Goal: Information Seeking & Learning: Check status

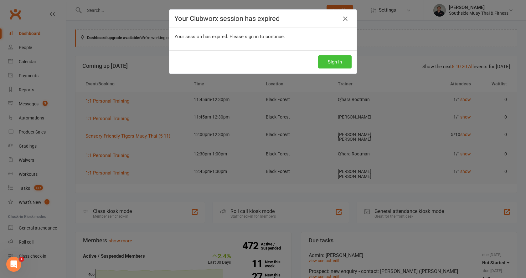
click at [338, 57] on button "Sign In" at bounding box center [335, 61] width 34 height 13
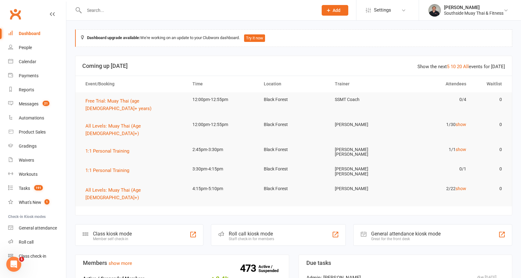
click at [127, 10] on input "text" at bounding box center [197, 10] width 231 height 9
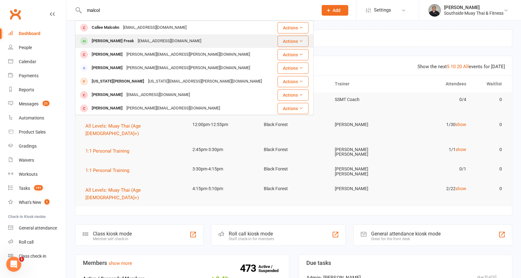
type input "malcol"
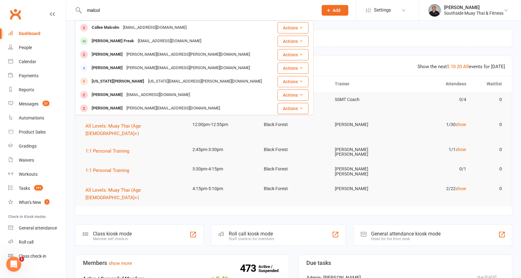
click at [110, 40] on div "[PERSON_NAME] Freak" at bounding box center [113, 41] width 46 height 9
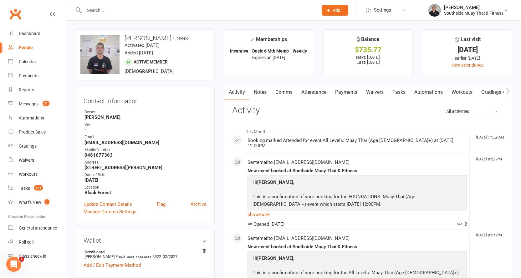
click at [321, 93] on link "Attendance" at bounding box center [314, 92] width 34 height 14
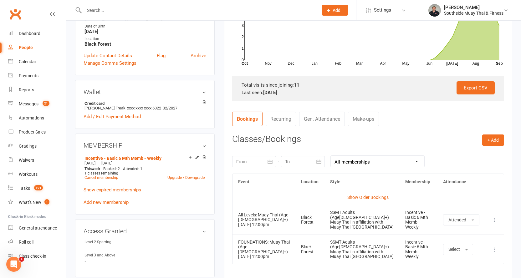
scroll to position [125, 0]
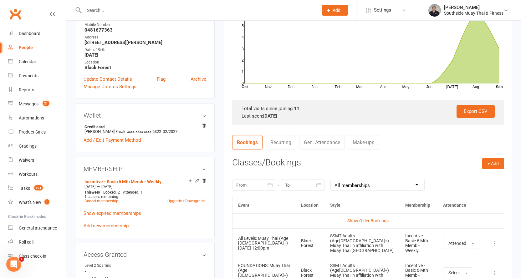
click at [362, 217] on td "Show Older Bookings" at bounding box center [369, 221] width 272 height 15
click at [361, 221] on link "Show Older Bookings" at bounding box center [368, 221] width 41 height 5
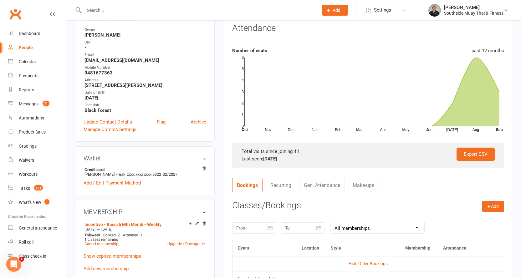
scroll to position [0, 0]
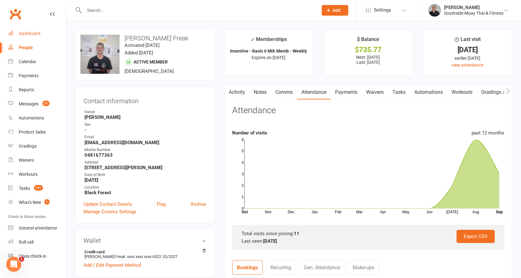
click at [30, 31] on div "Dashboard" at bounding box center [30, 33] width 22 height 5
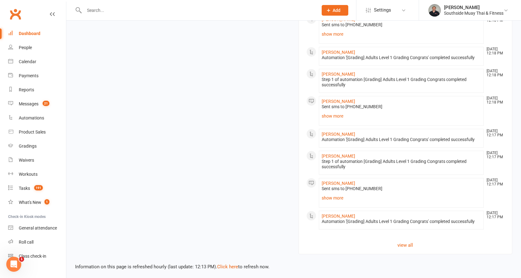
scroll to position [695, 0]
click at [225, 264] on link "Click here" at bounding box center [227, 266] width 21 height 6
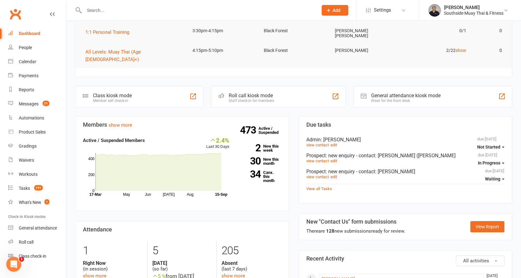
scroll to position [131, 0]
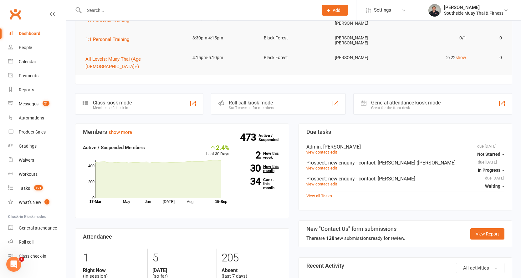
click at [267, 165] on link "30 New this month" at bounding box center [260, 169] width 43 height 8
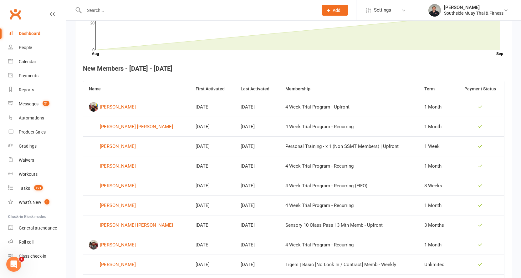
scroll to position [93, 0]
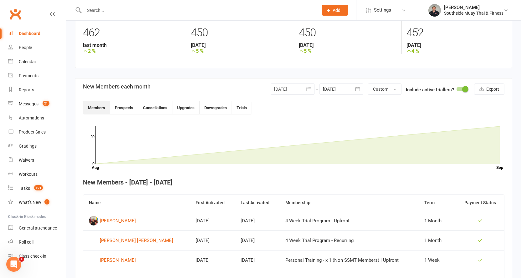
click at [28, 33] on div "Dashboard" at bounding box center [30, 33] width 22 height 5
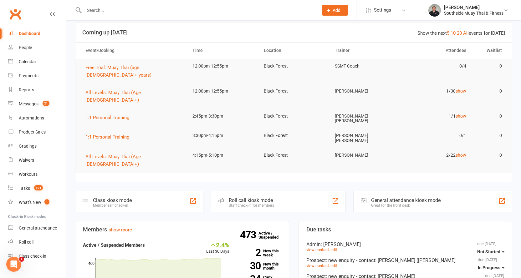
scroll to position [94, 0]
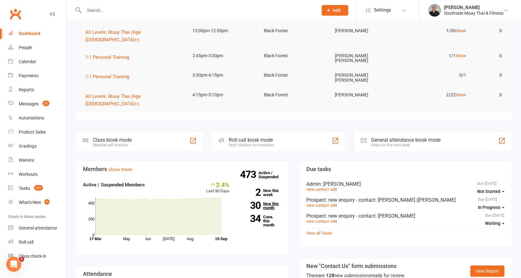
click at [272, 202] on link "30 New this month" at bounding box center [260, 206] width 43 height 8
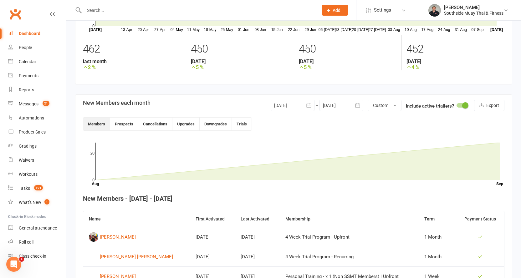
scroll to position [46, 0]
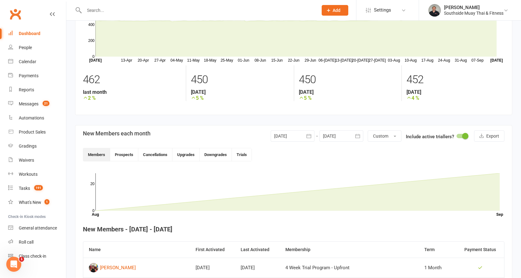
click at [22, 28] on link "Dashboard" at bounding box center [37, 34] width 58 height 14
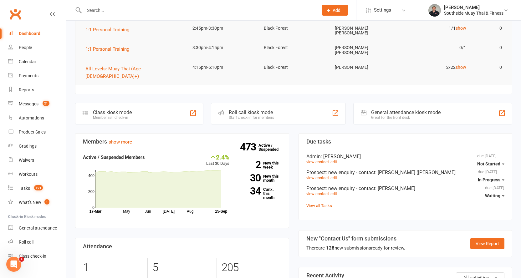
scroll to position [125, 0]
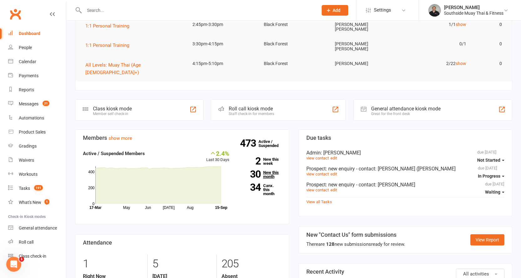
click at [269, 171] on link "30 New this month" at bounding box center [260, 175] width 43 height 8
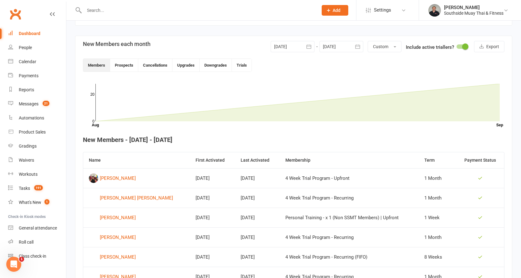
scroll to position [14, 0]
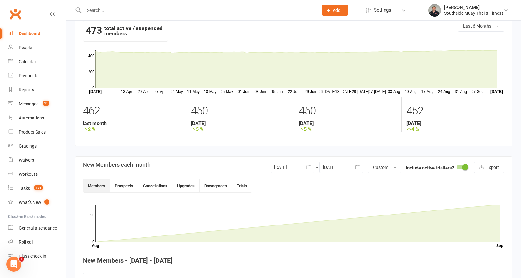
click at [302, 168] on div at bounding box center [293, 167] width 44 height 11
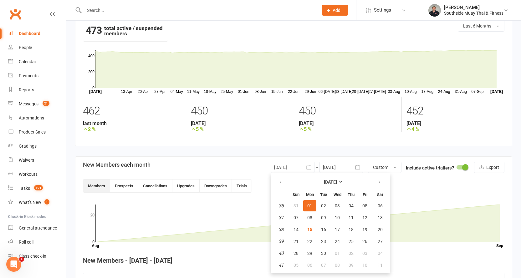
click at [338, 162] on div at bounding box center [342, 167] width 44 height 11
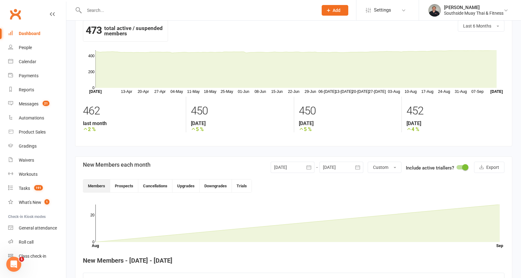
click at [340, 165] on div at bounding box center [342, 167] width 44 height 11
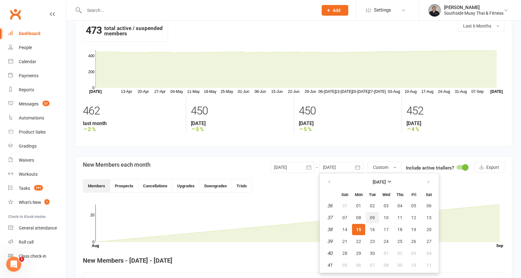
click at [374, 217] on span "09" at bounding box center [372, 217] width 5 height 5
type input "[DATE]"
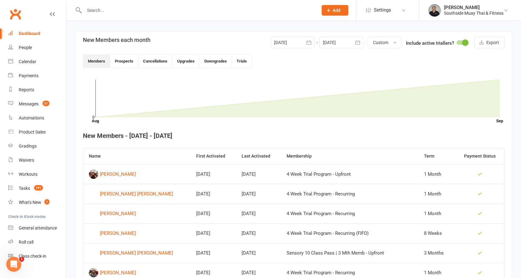
scroll to position [140, 0]
click at [27, 32] on div "Dashboard" at bounding box center [30, 33] width 22 height 5
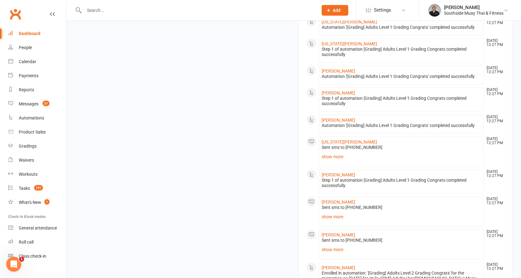
scroll to position [705, 0]
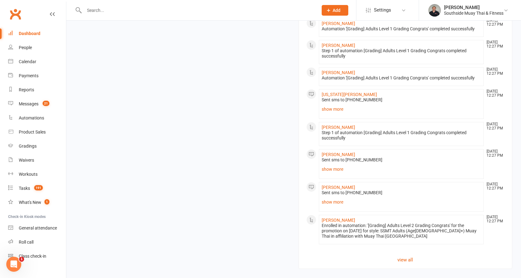
click at [228, 278] on link "Click here" at bounding box center [227, 282] width 21 height 6
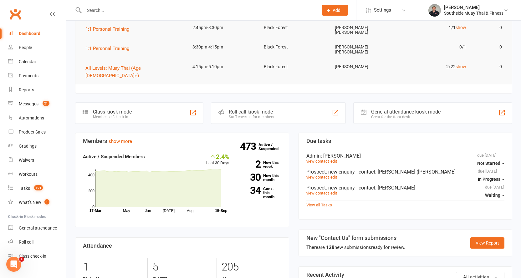
scroll to position [110, 0]
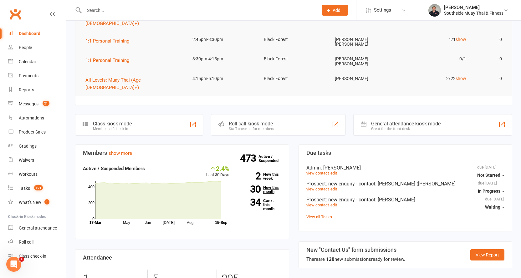
click at [255, 185] on strong "30" at bounding box center [250, 189] width 22 height 9
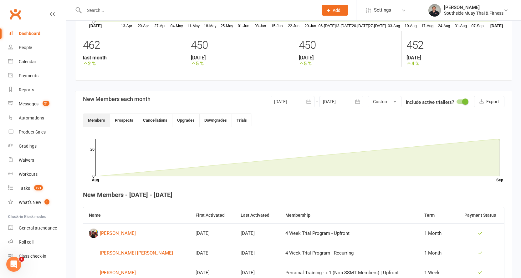
scroll to position [77, 0]
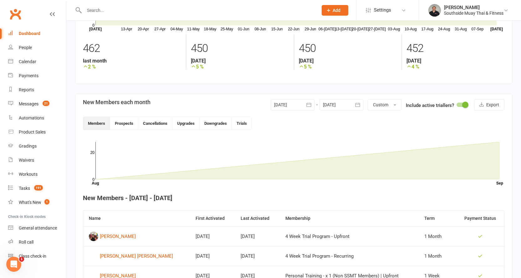
click at [338, 106] on div at bounding box center [342, 104] width 44 height 11
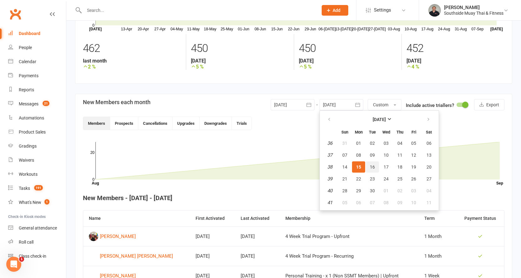
click at [373, 165] on span "16" at bounding box center [372, 167] width 5 height 5
type input "[DATE]"
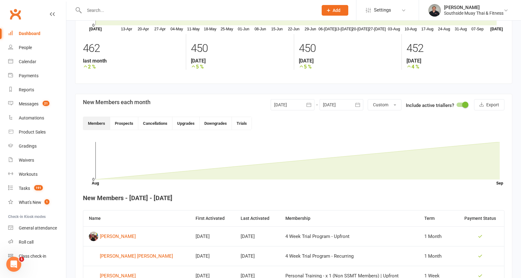
click at [23, 34] on div "Dashboard" at bounding box center [30, 33] width 22 height 5
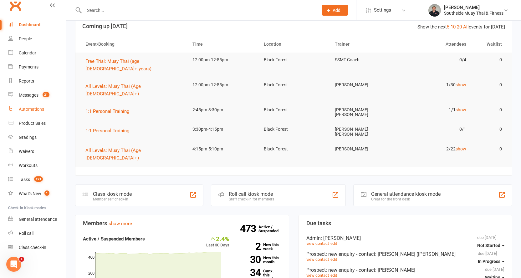
scroll to position [63, 0]
